Goal: Task Accomplishment & Management: Use online tool/utility

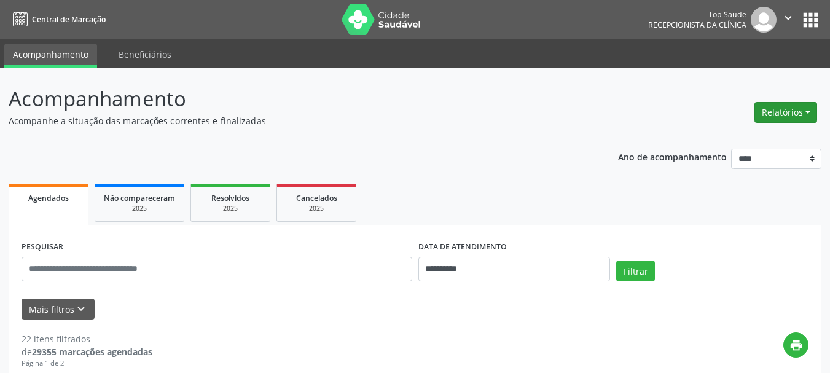
click at [791, 112] on button "Relatórios" at bounding box center [785, 112] width 63 height 21
click at [744, 139] on link "Agendamentos" at bounding box center [752, 138] width 132 height 17
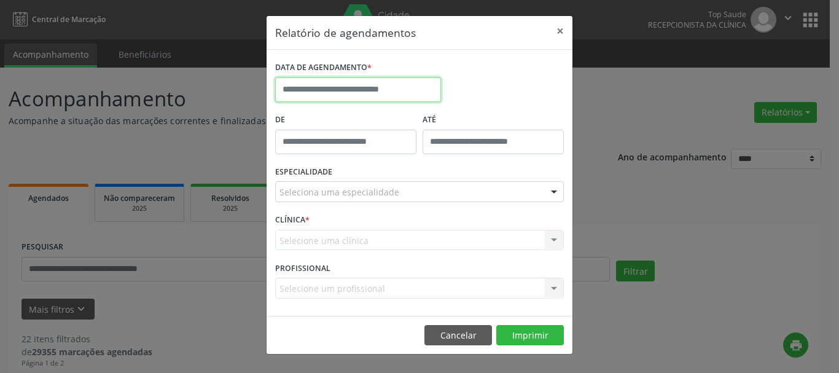
click at [337, 90] on input "text" at bounding box center [358, 89] width 166 height 25
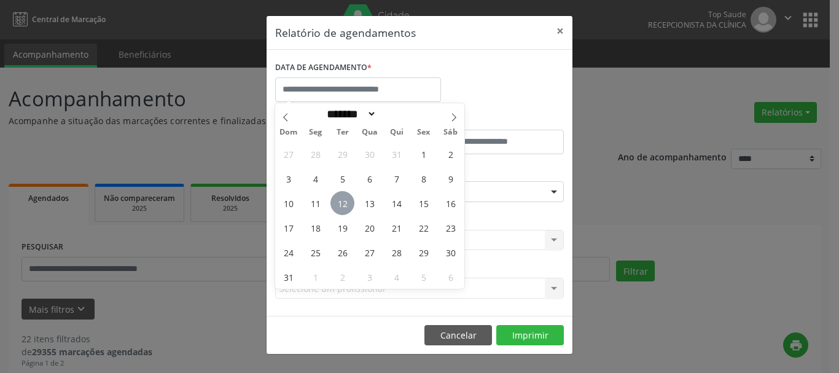
click at [342, 208] on span "12" at bounding box center [342, 203] width 24 height 24
type input "**********"
click at [342, 208] on span "12" at bounding box center [342, 203] width 24 height 24
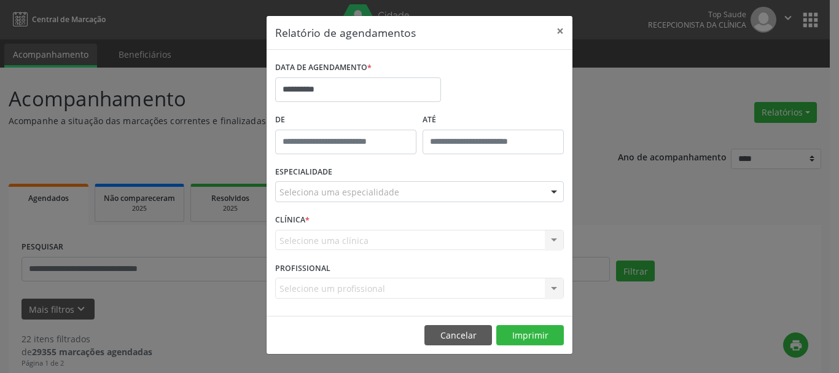
click at [471, 197] on div "Seleciona uma especialidade" at bounding box center [419, 191] width 289 height 21
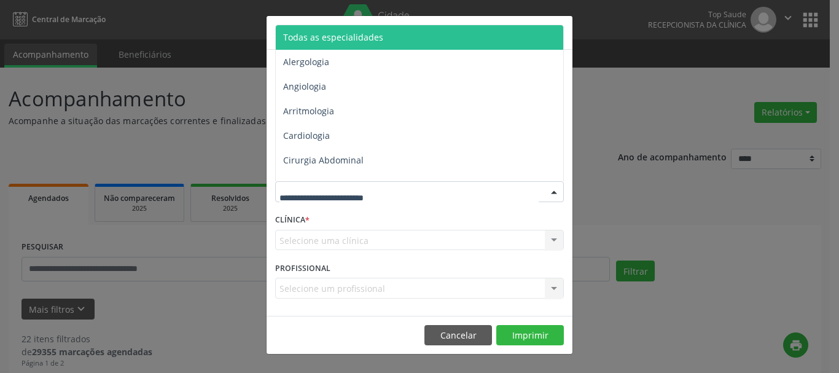
click at [413, 32] on span "Todas as especialidades" at bounding box center [420, 37] width 289 height 25
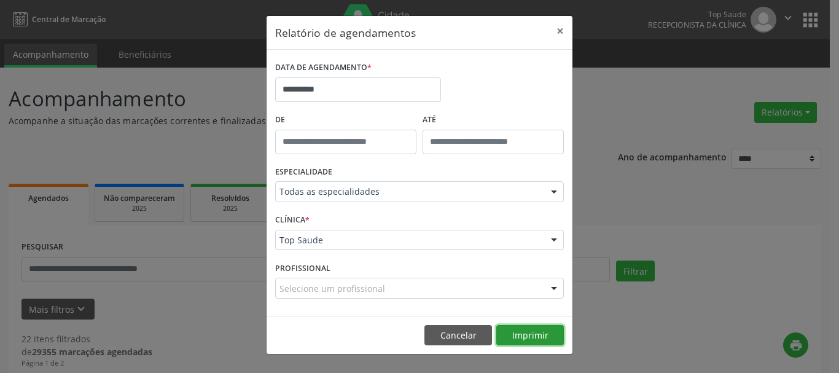
click at [533, 344] on button "Imprimir" at bounding box center [530, 335] width 68 height 21
